Goal: Information Seeking & Learning: Learn about a topic

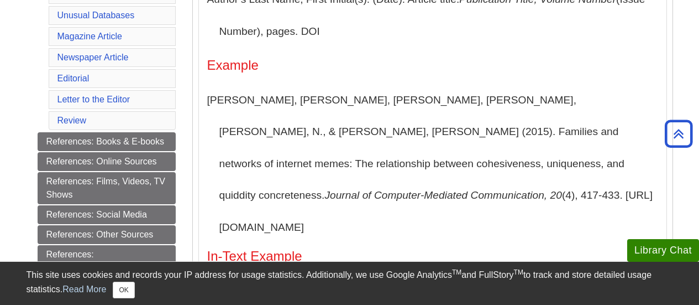
scroll to position [387, 0]
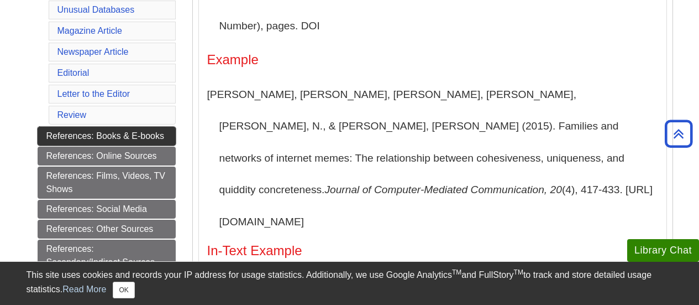
click at [118, 138] on link "References: Books & E-books" at bounding box center [107, 136] width 138 height 19
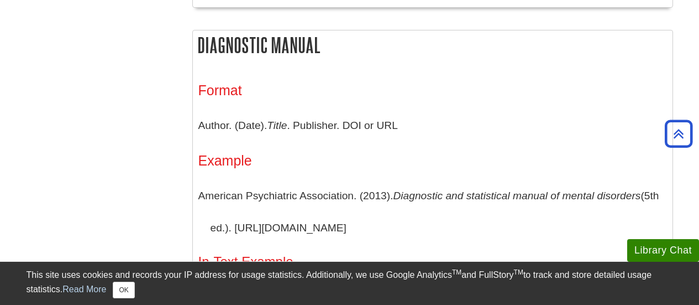
scroll to position [3870, 0]
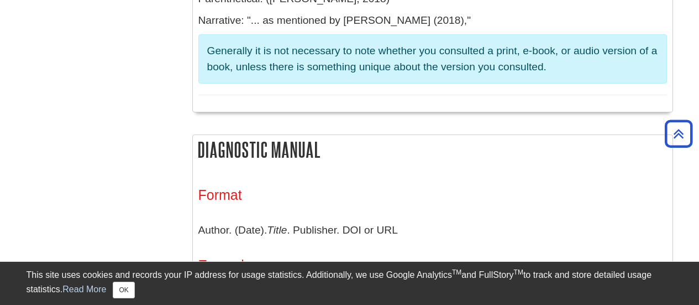
scroll to position [3870, 0]
